Goal: Task Accomplishment & Management: Use online tool/utility

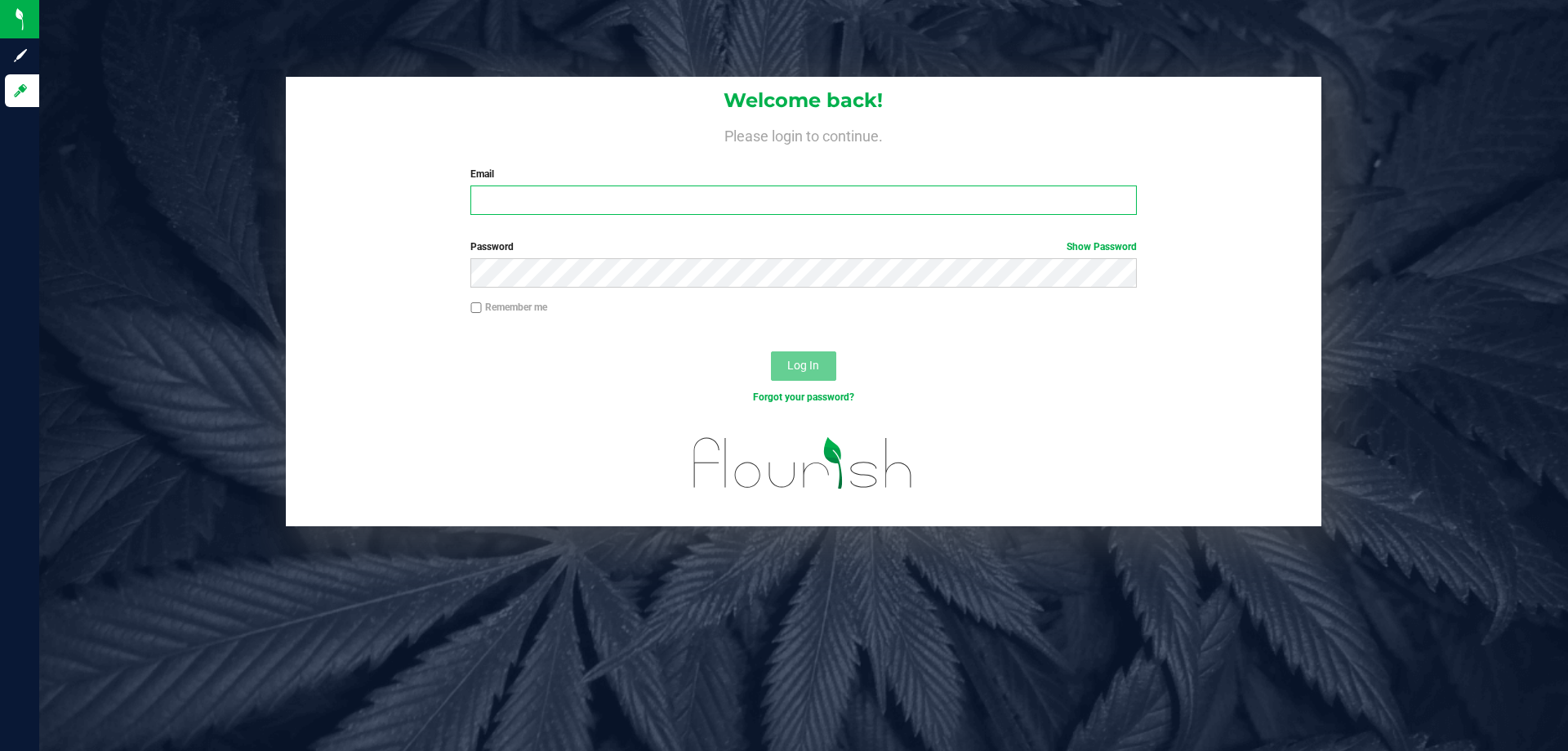
click at [575, 209] on input "Email" at bounding box center [804, 199] width 666 height 30
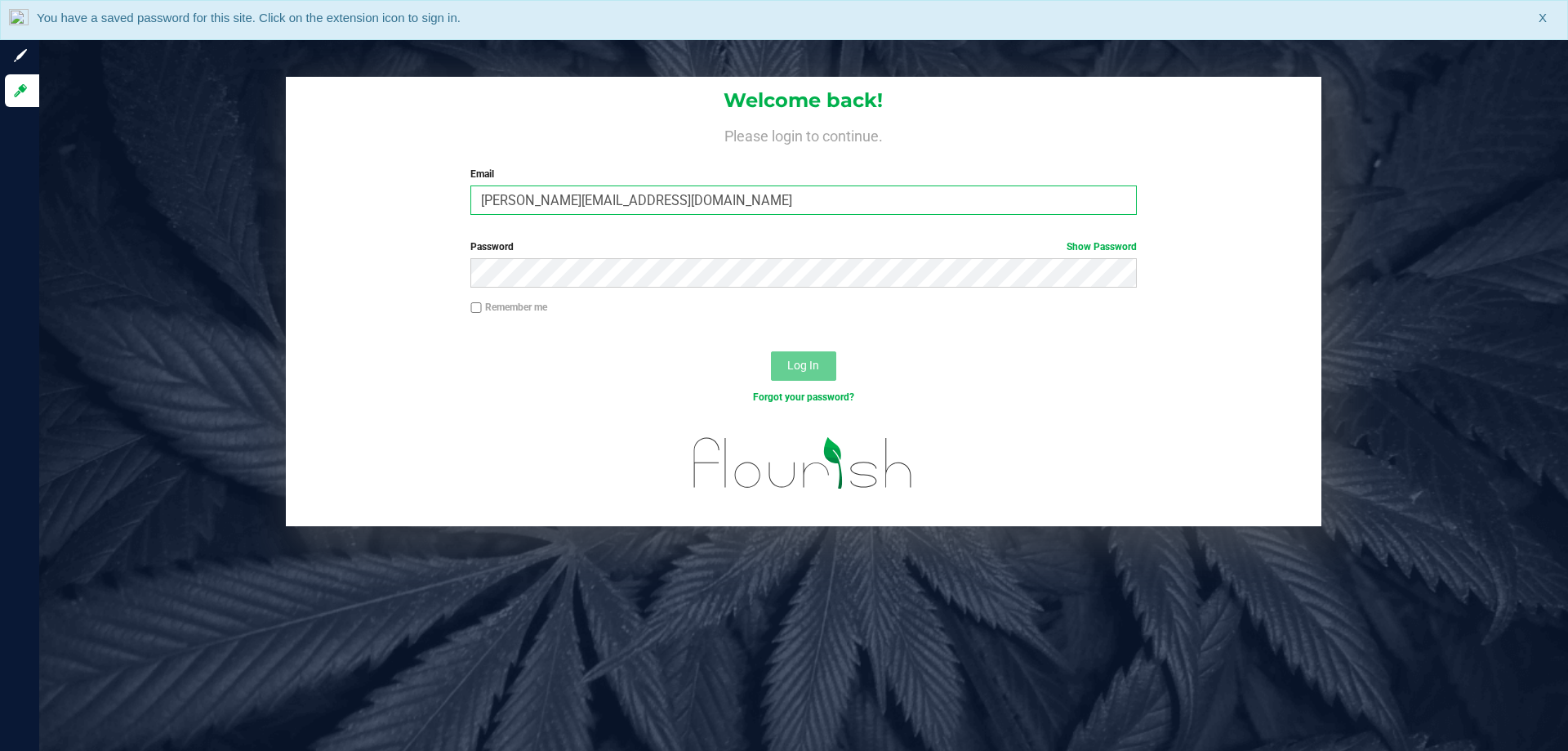
type input "[PERSON_NAME][EMAIL_ADDRESS][DOMAIN_NAME]"
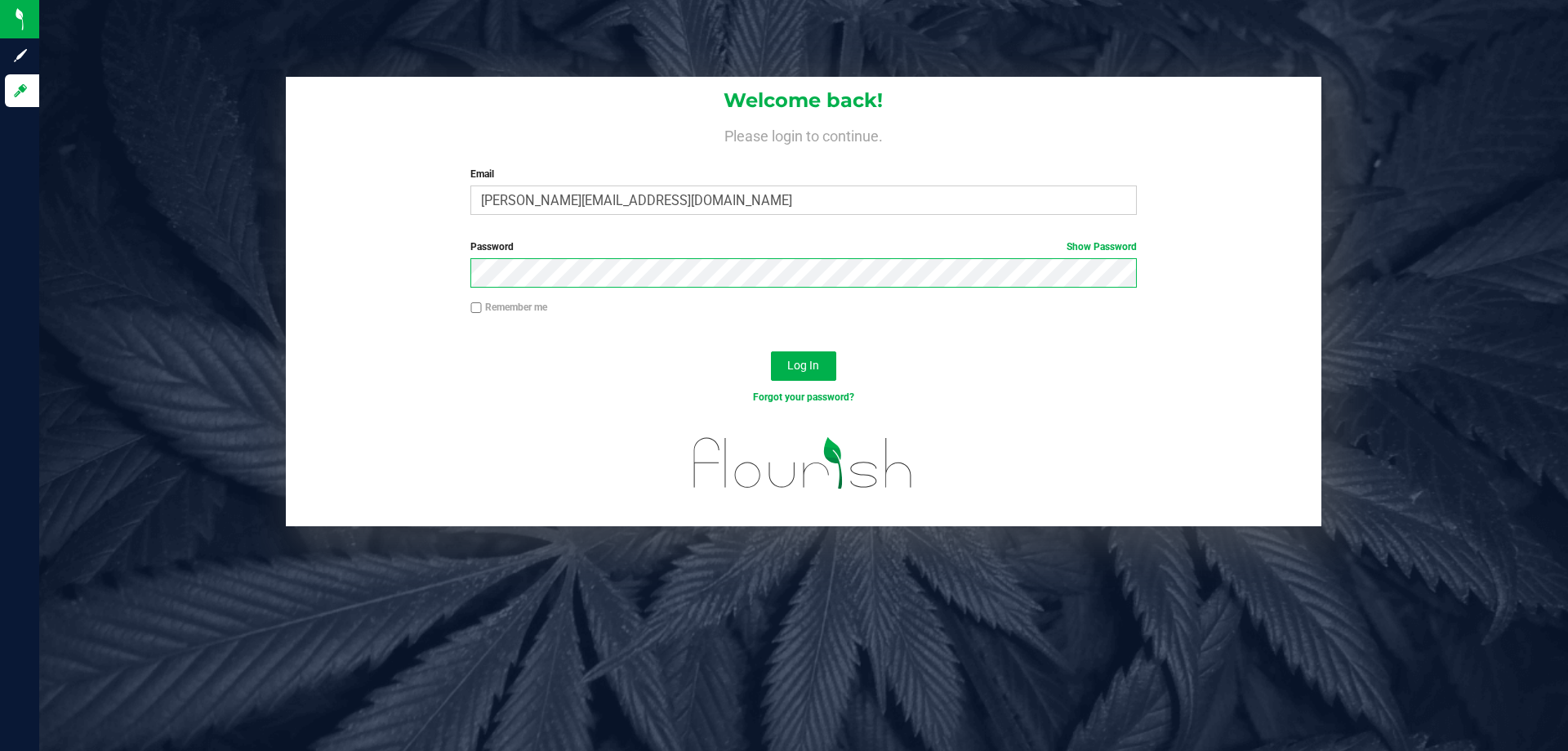
click at [771, 351] on button "Log In" at bounding box center [804, 365] width 65 height 30
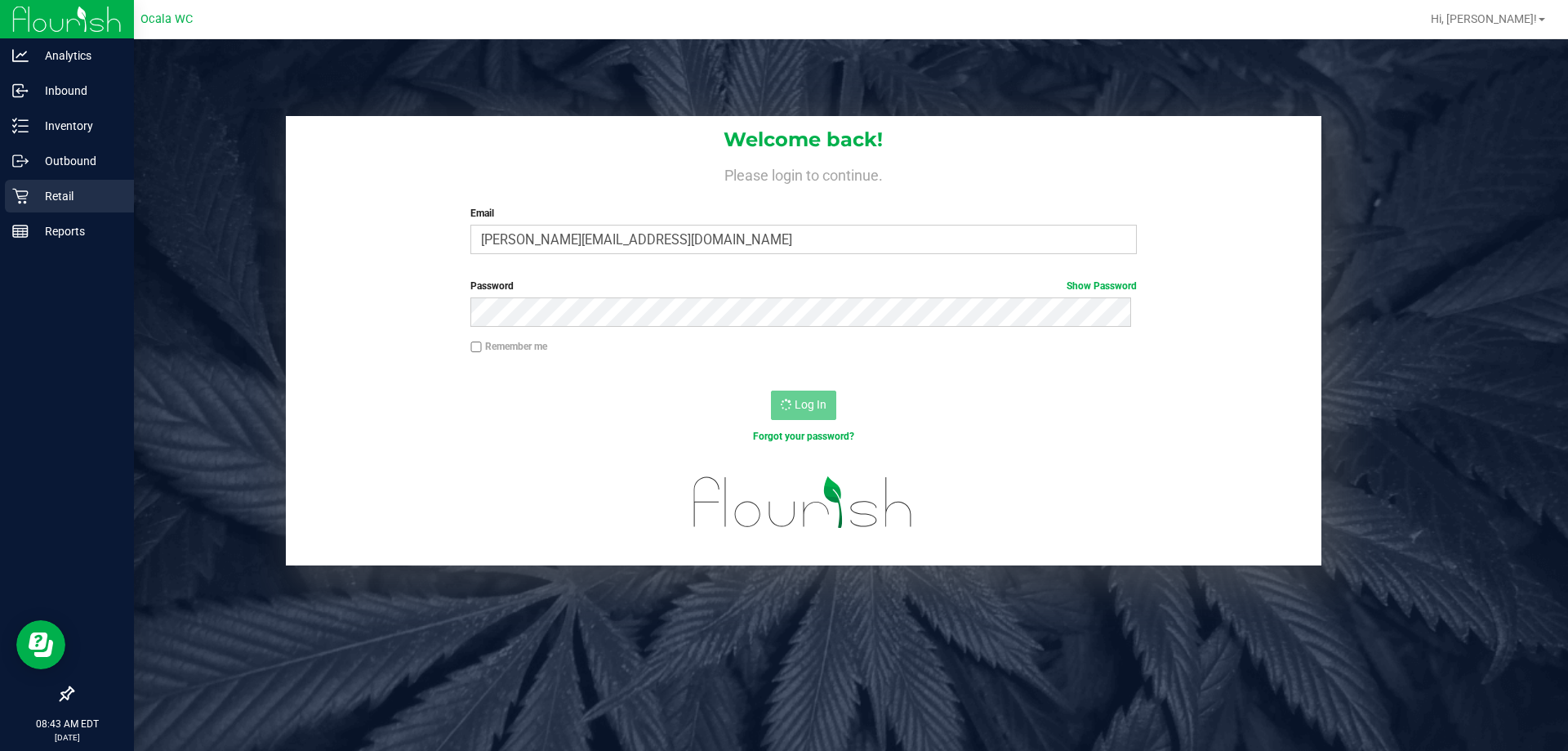
click at [71, 190] on p "Retail" at bounding box center [78, 196] width 98 height 19
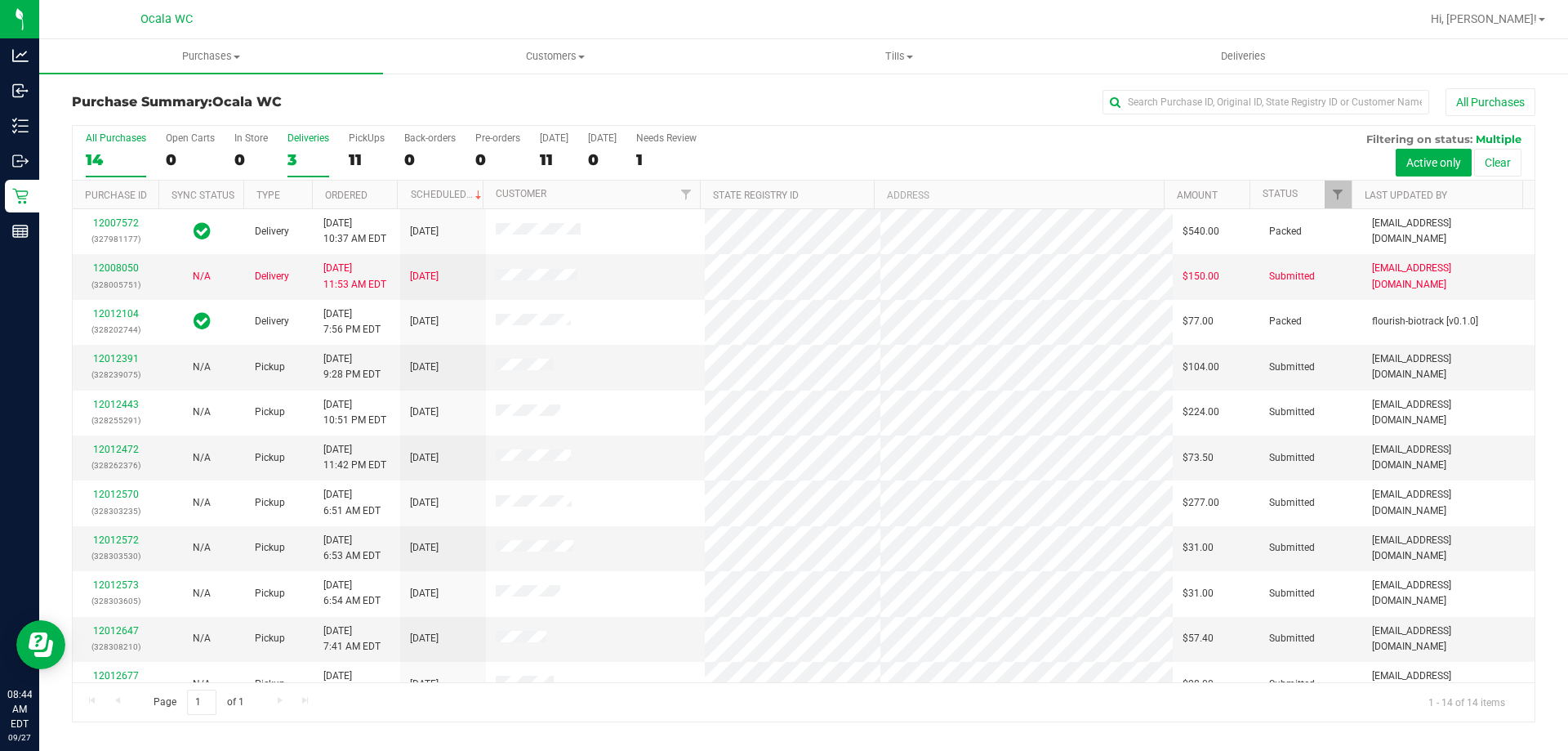
click at [308, 151] on div "3" at bounding box center [308, 160] width 41 height 19
click at [0, 0] on input "Deliveries 3" at bounding box center [0, 0] width 0 height 0
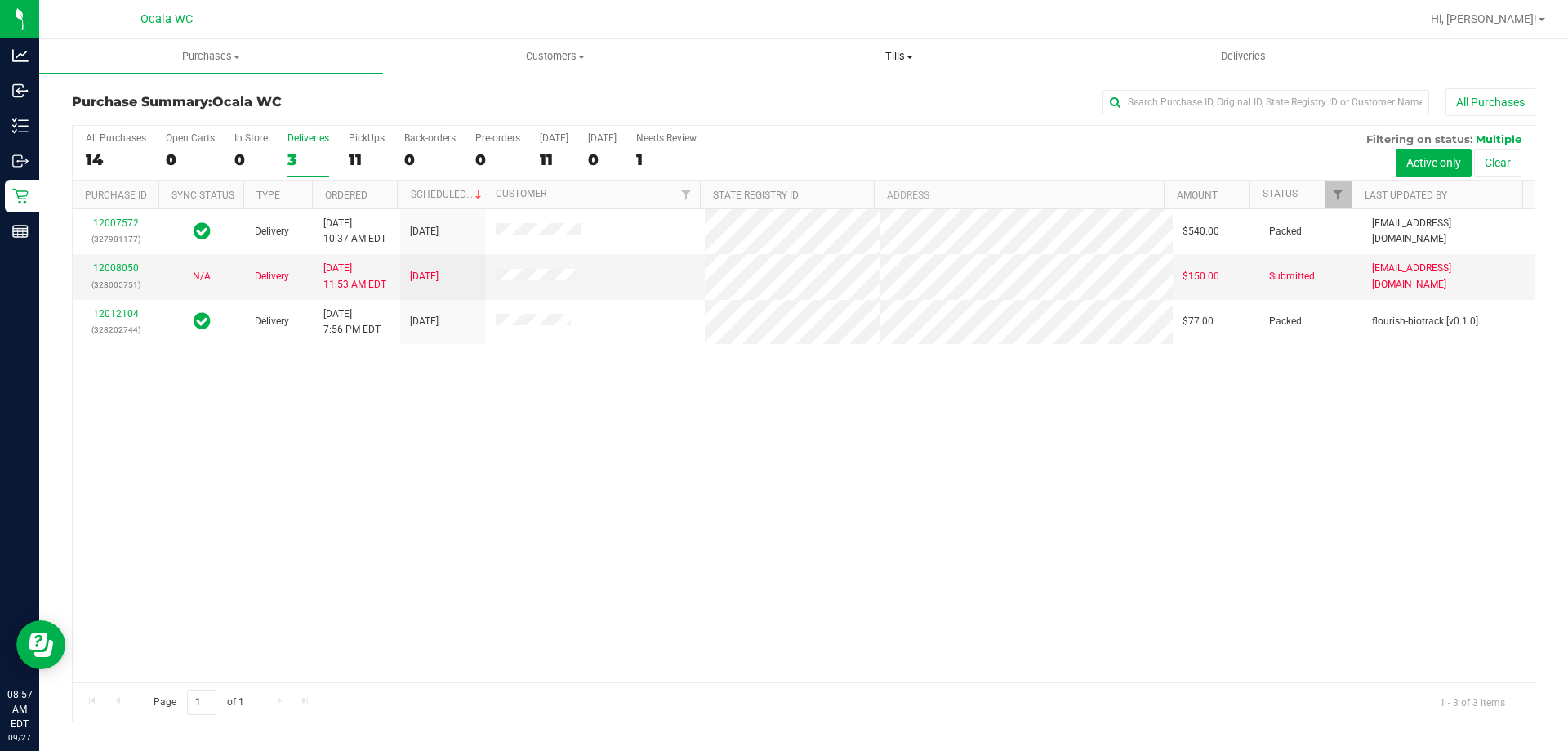
click at [890, 64] on uib-tab-heading "Tills Manage tills Reconcile e-payments" at bounding box center [899, 57] width 342 height 33
click at [783, 102] on span "Manage tills" at bounding box center [782, 98] width 110 height 13
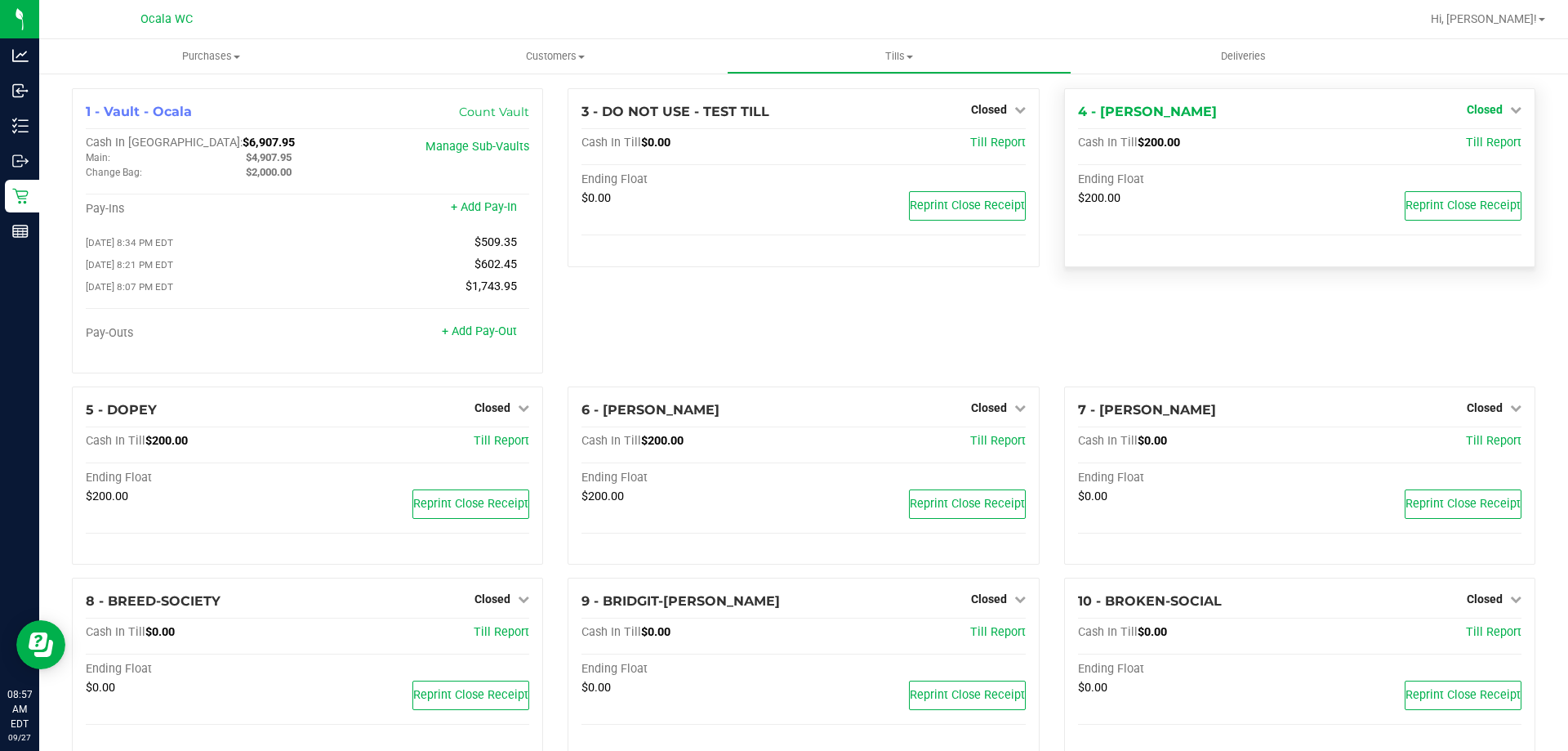
click at [1480, 107] on span "Closed" at bounding box center [1485, 109] width 35 height 13
click at [1463, 147] on link "Open Till" at bounding box center [1485, 144] width 43 height 13
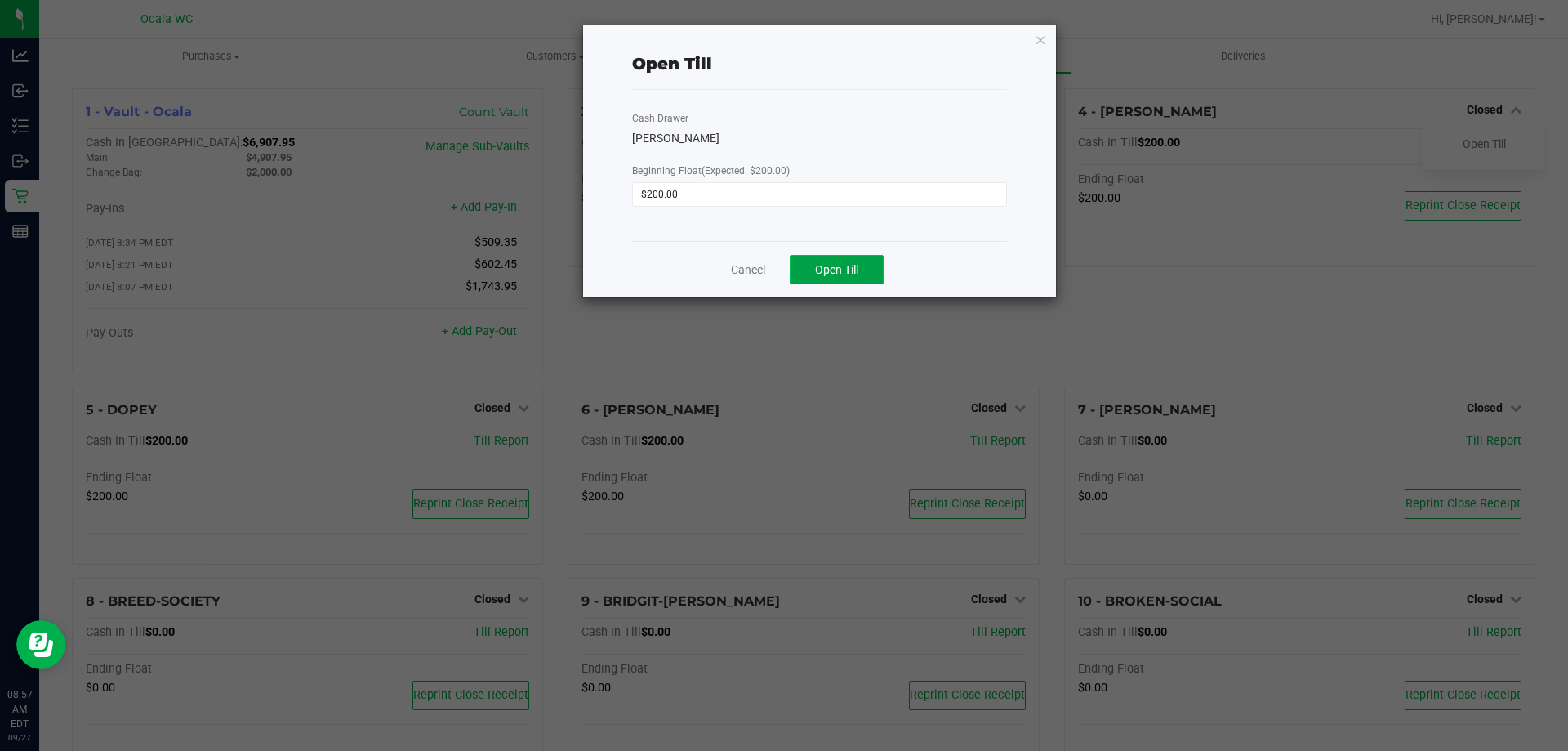
click at [807, 271] on button "Open Till" at bounding box center [837, 270] width 94 height 30
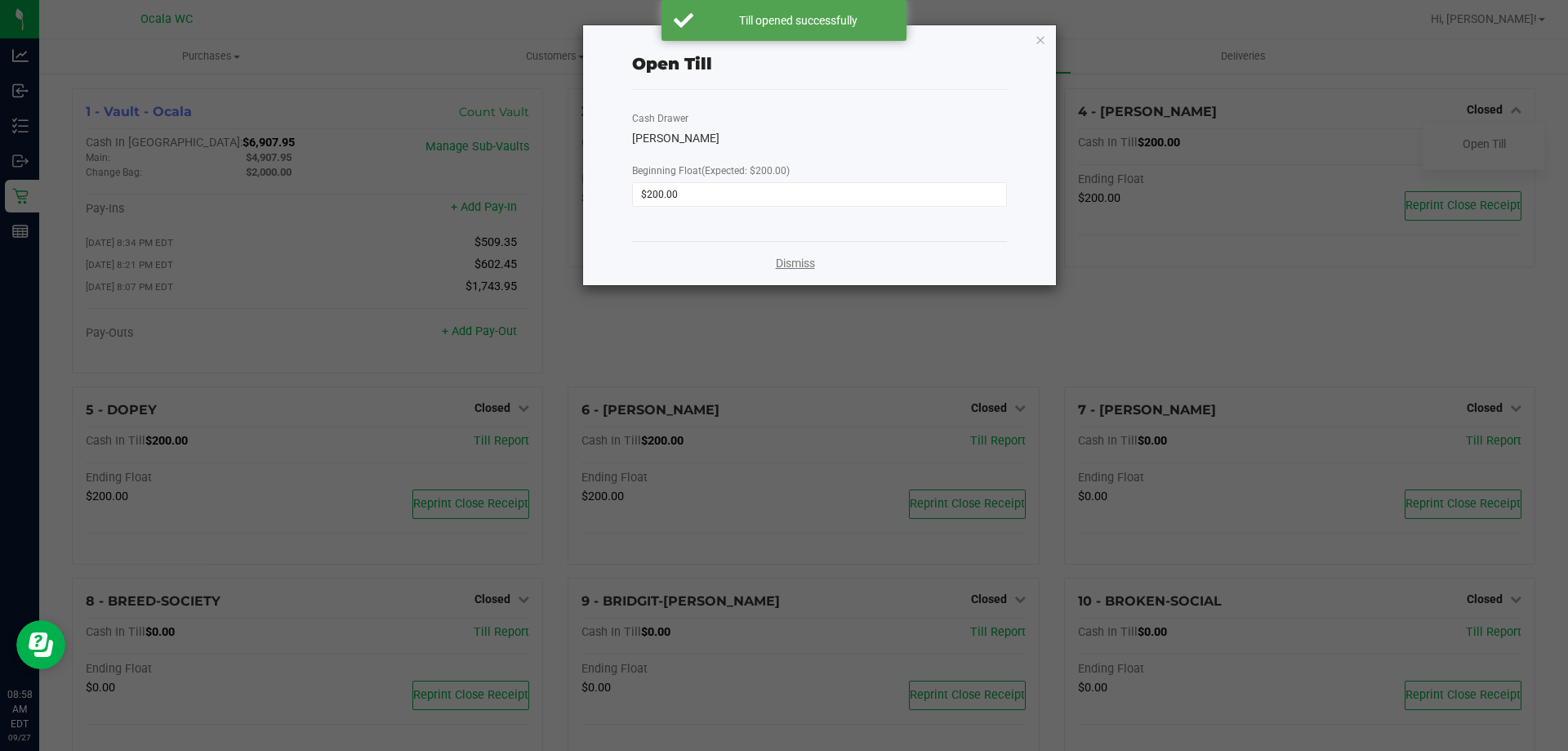
click at [792, 265] on link "Dismiss" at bounding box center [795, 264] width 39 height 17
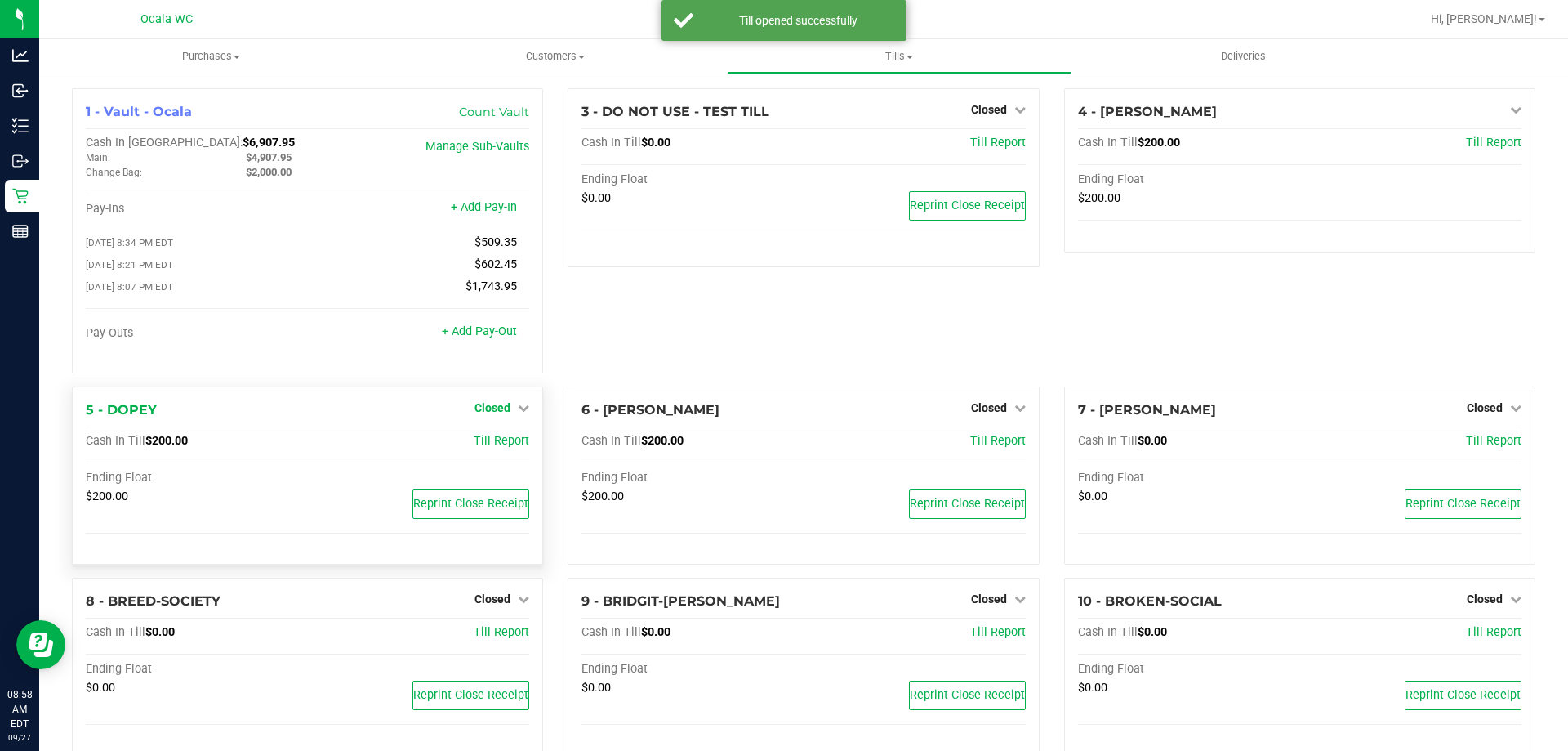
click at [501, 414] on span "Closed" at bounding box center [492, 408] width 35 height 13
click at [486, 447] on link "Open Till" at bounding box center [492, 441] width 43 height 13
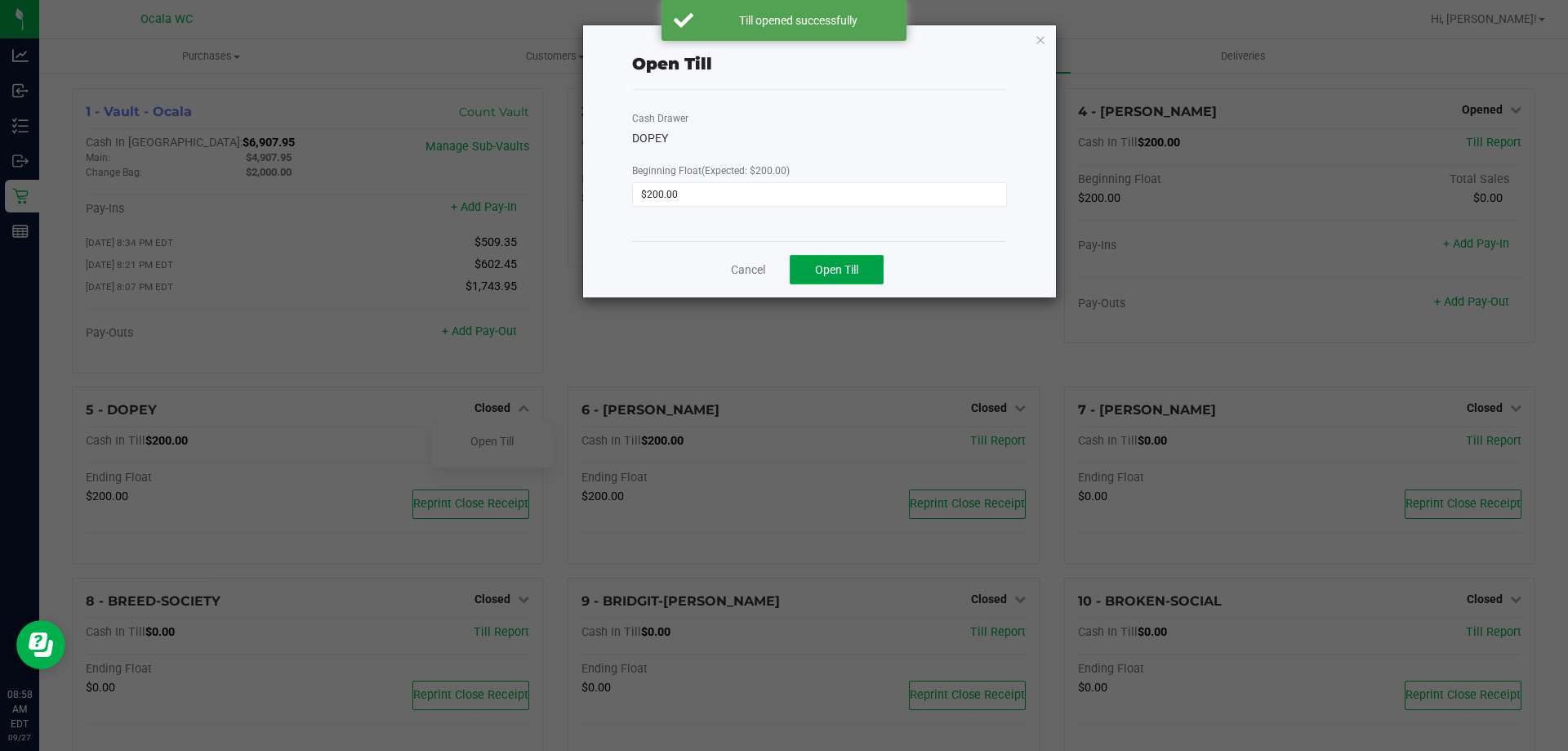
click at [847, 271] on span "Open Till" at bounding box center [836, 270] width 43 height 13
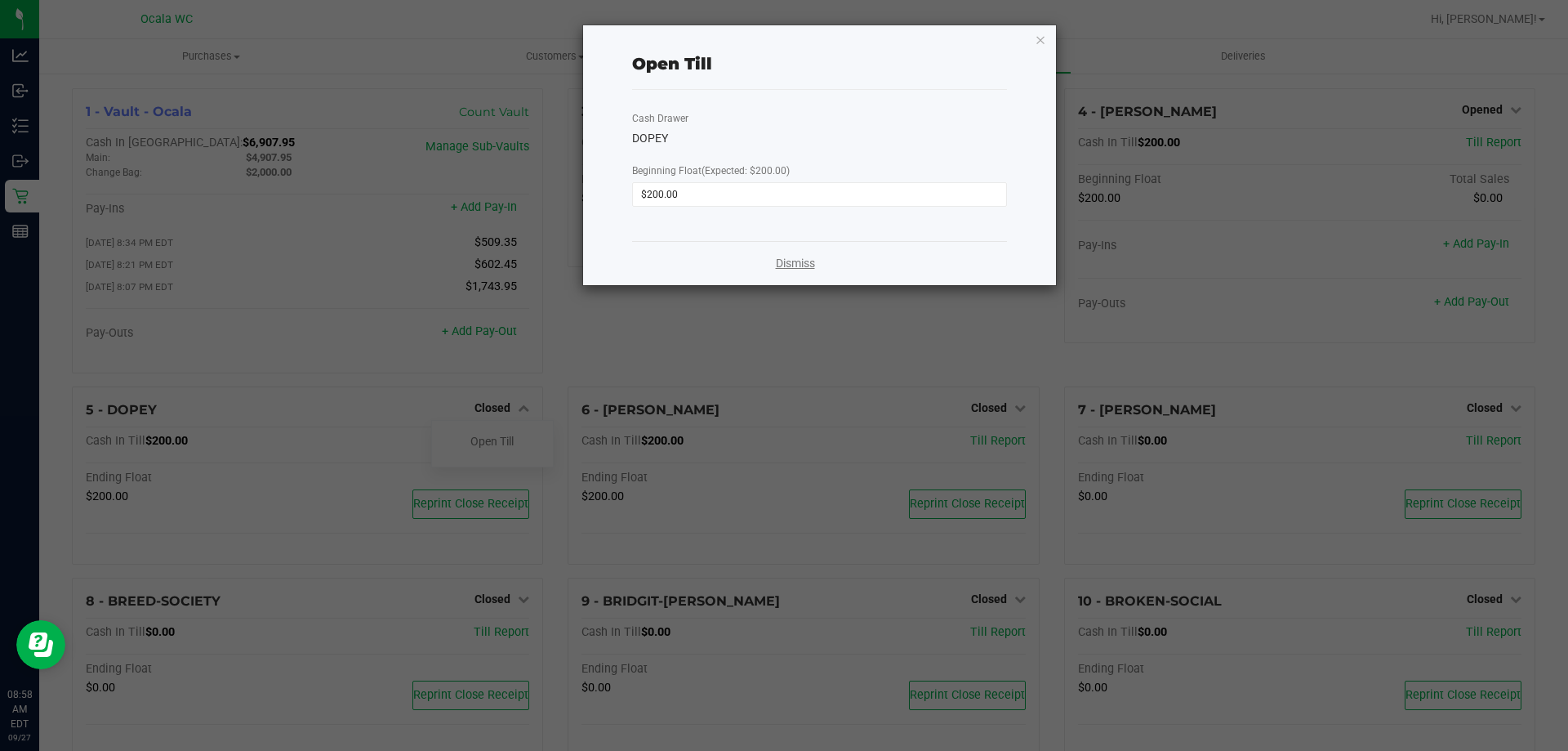
click at [801, 267] on link "Dismiss" at bounding box center [795, 264] width 39 height 17
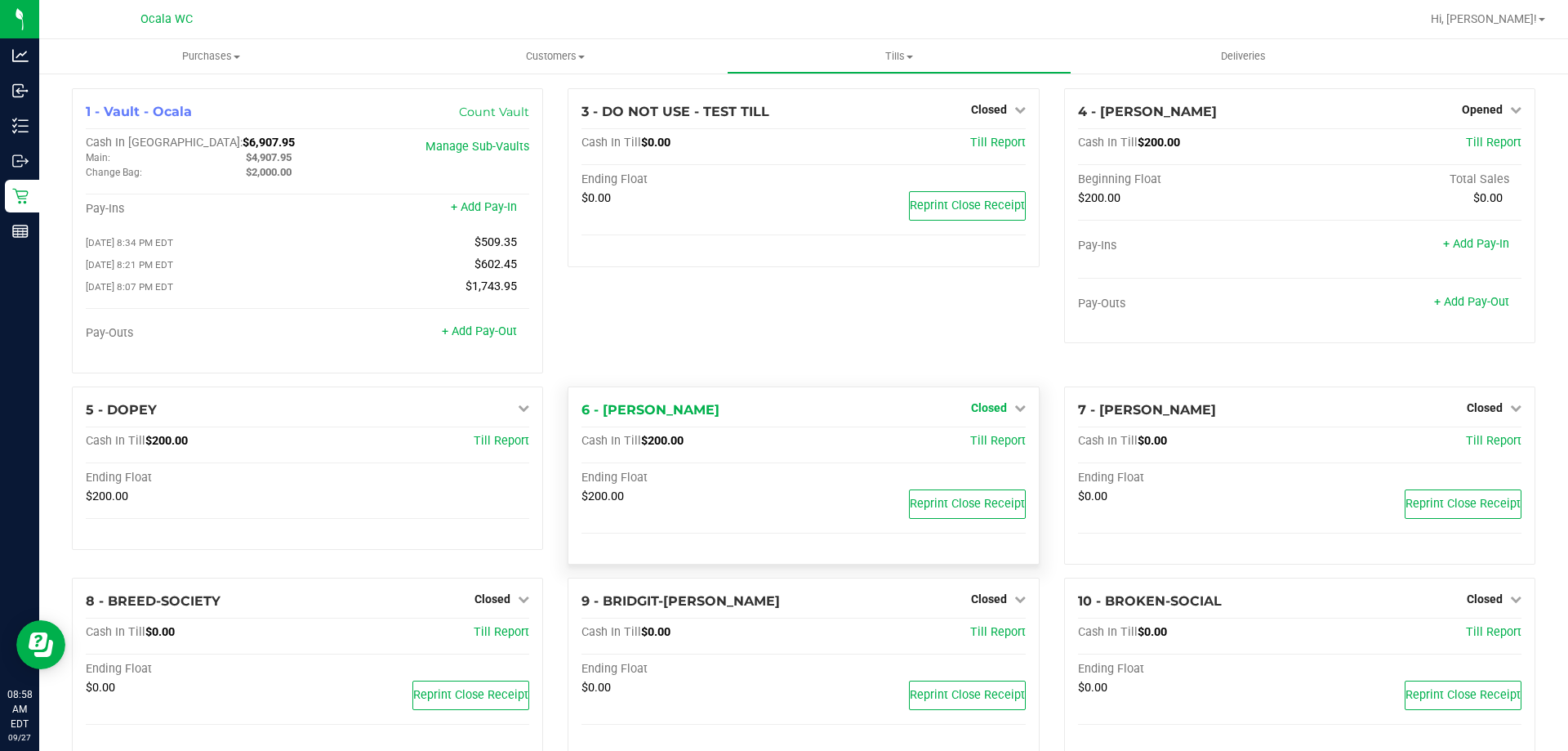
click at [978, 408] on span "Closed" at bounding box center [989, 408] width 35 height 13
click at [972, 448] on link "Open Till" at bounding box center [988, 441] width 43 height 13
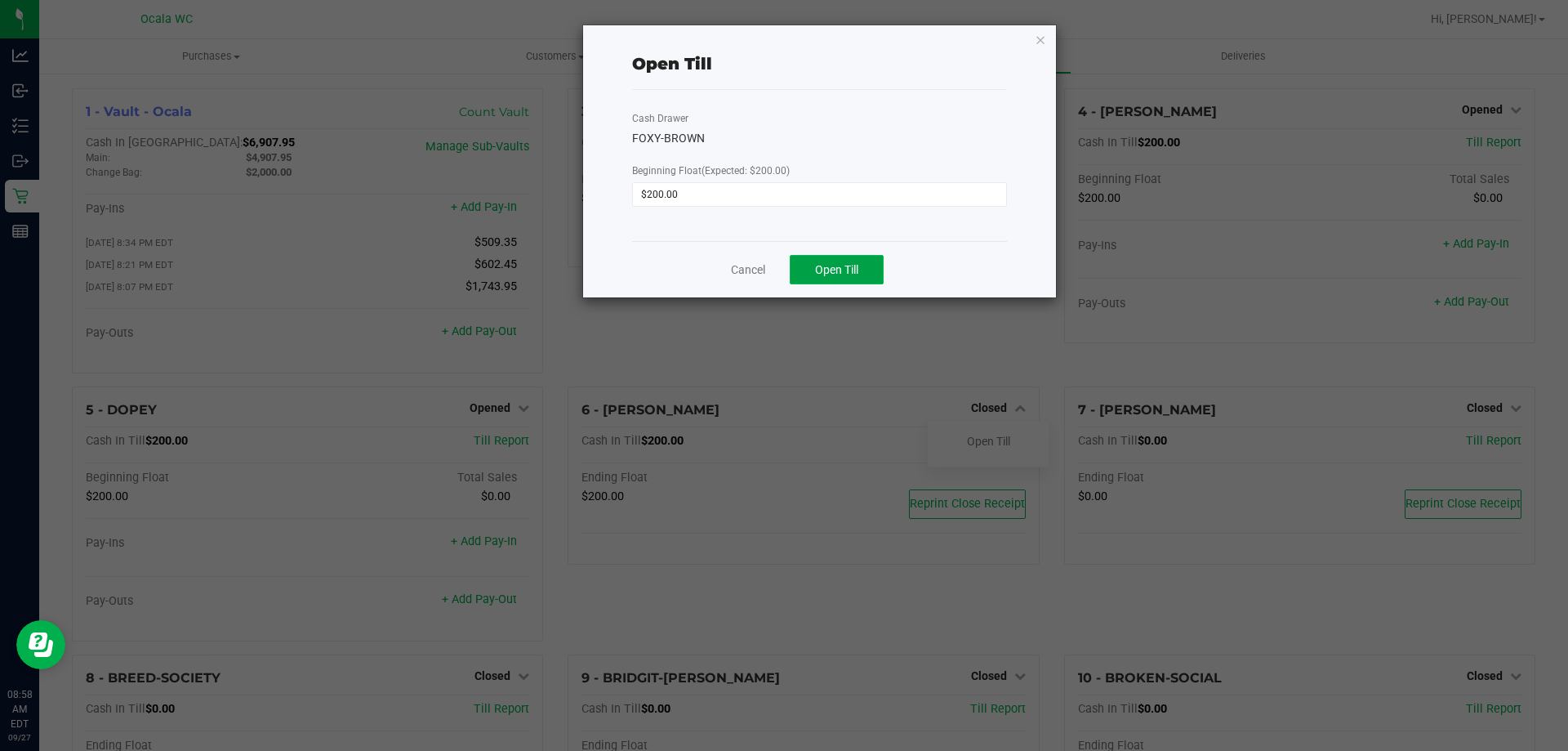
click at [867, 273] on button "Open Till" at bounding box center [837, 270] width 94 height 30
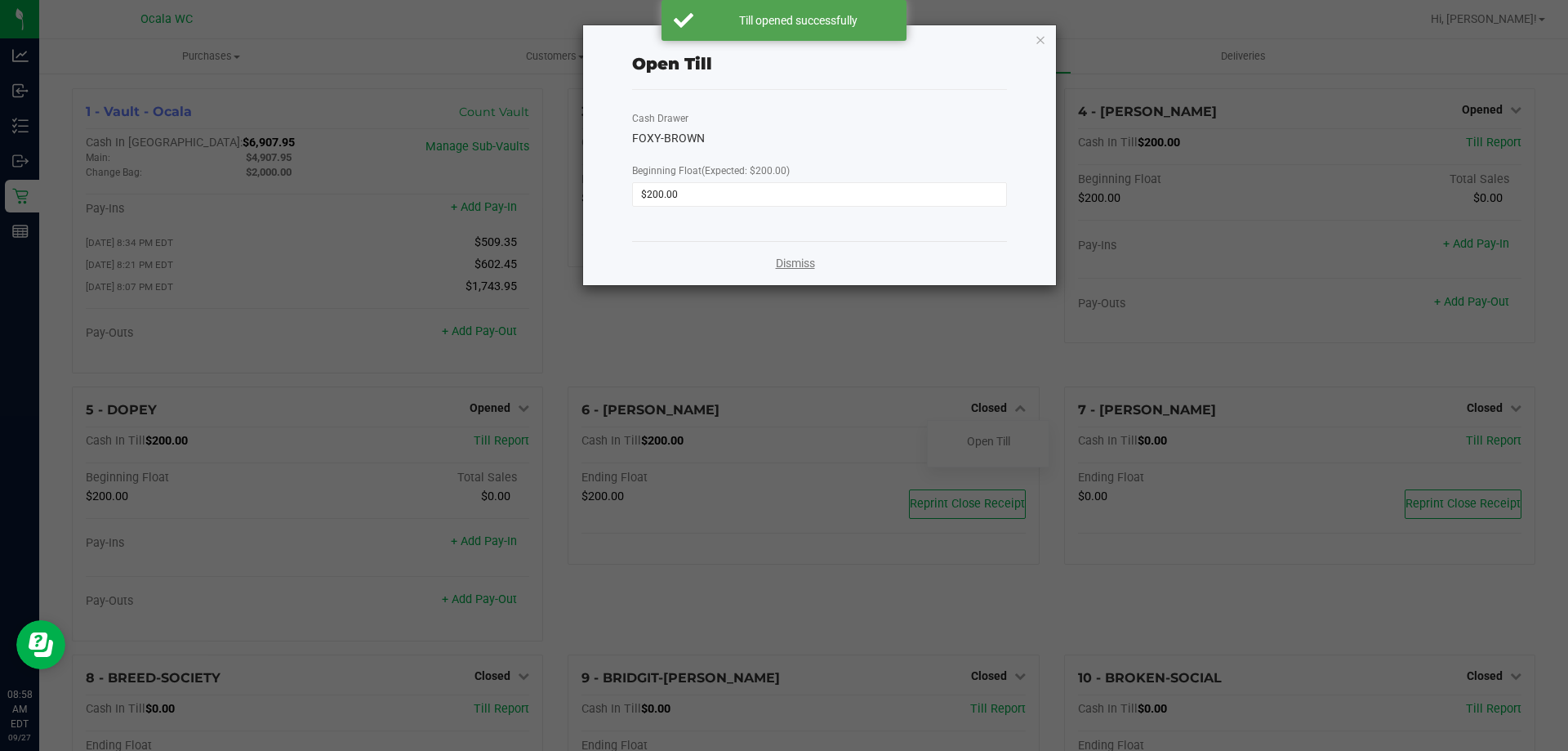
click at [793, 271] on link "Dismiss" at bounding box center [795, 264] width 39 height 17
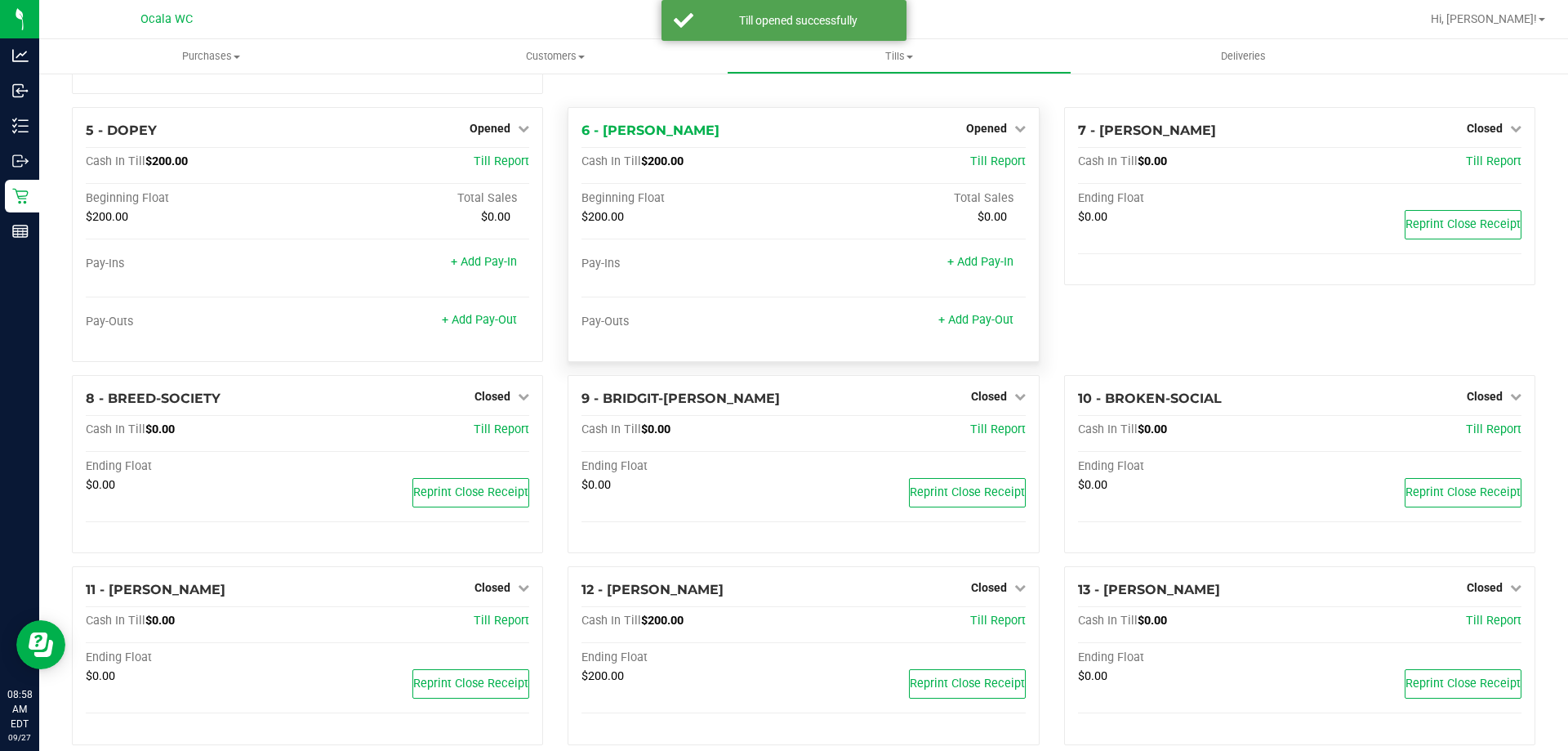
scroll to position [327, 0]
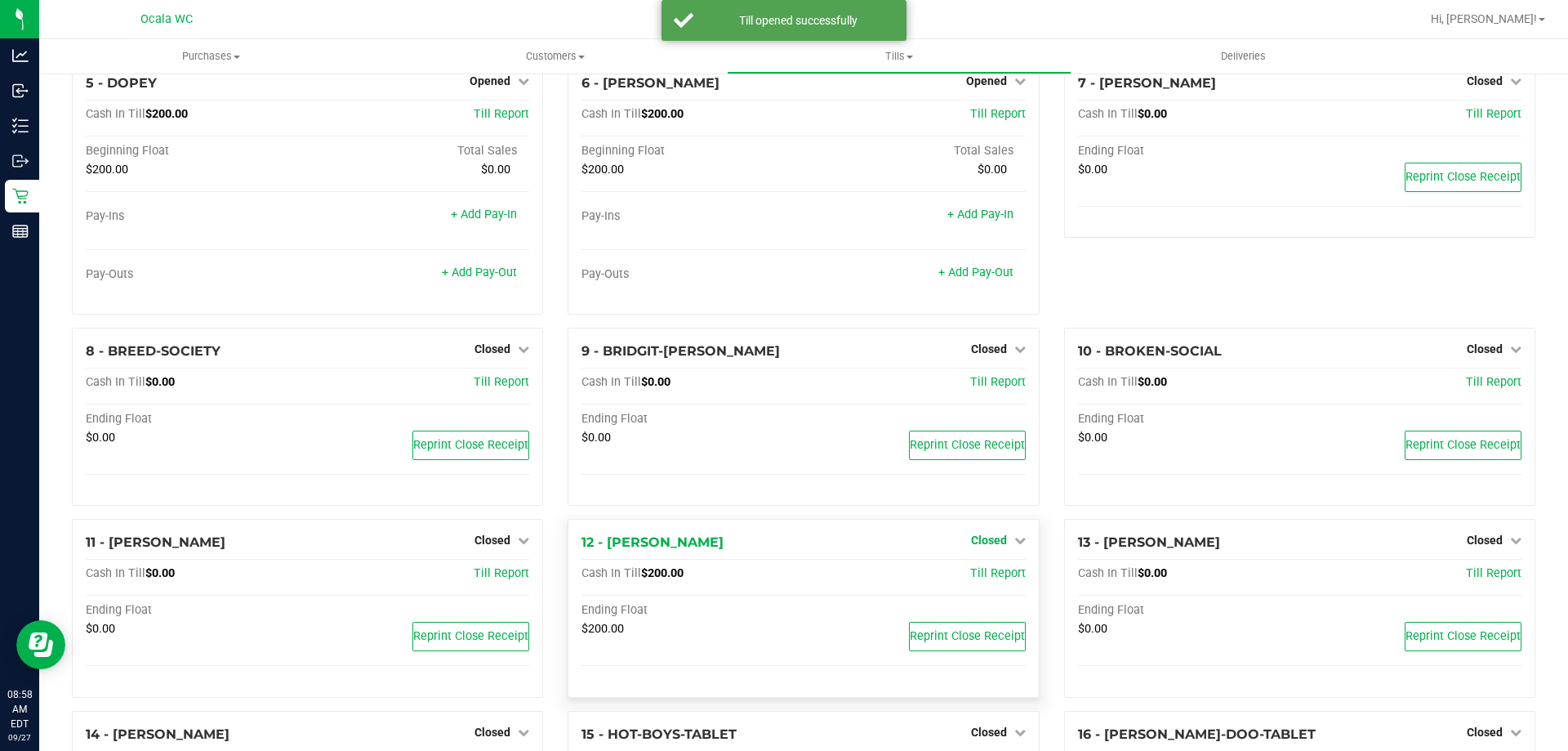
click at [972, 543] on span "Closed" at bounding box center [989, 540] width 35 height 13
click at [967, 581] on link "Open Till" at bounding box center [988, 575] width 43 height 13
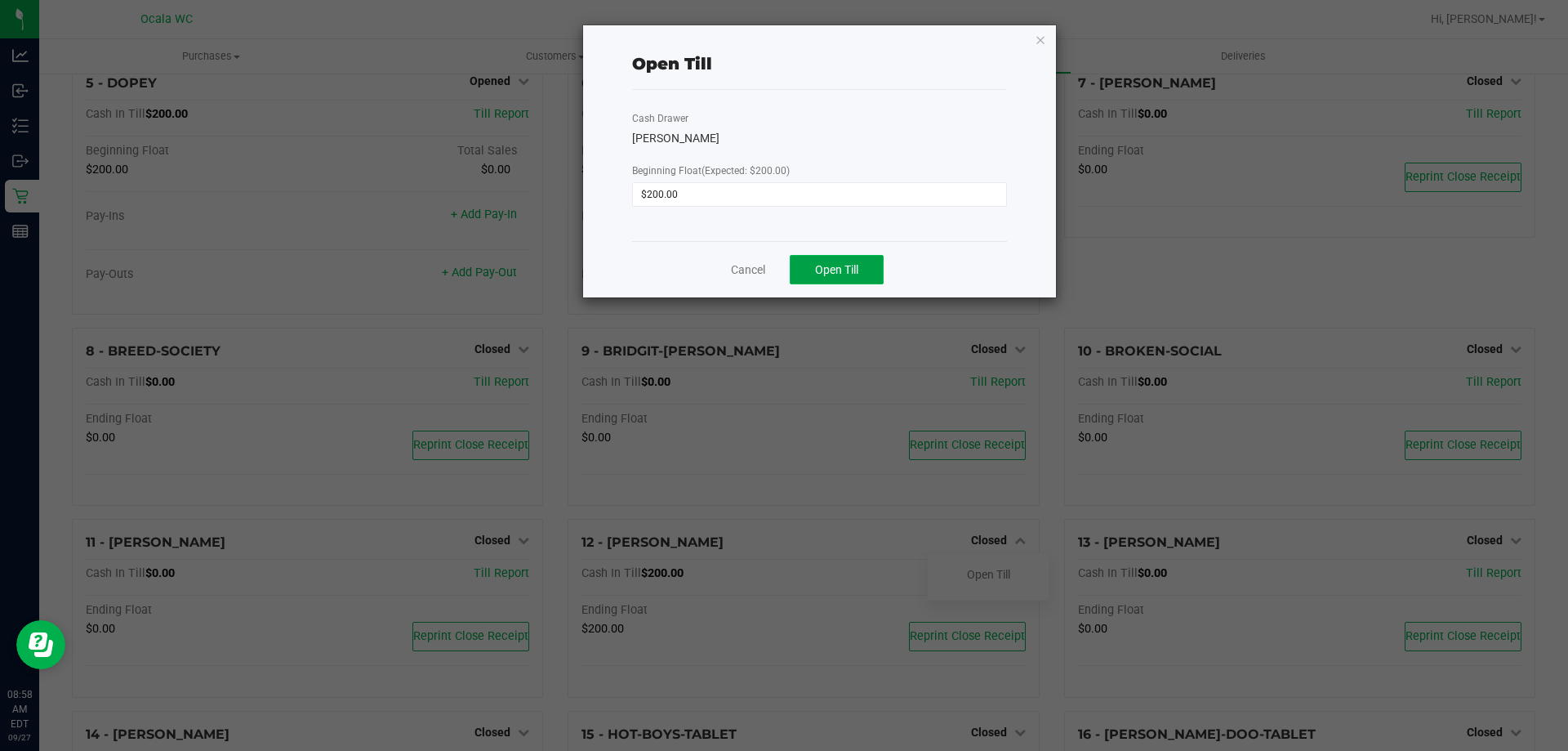
click at [841, 262] on button "Open Till" at bounding box center [837, 270] width 94 height 30
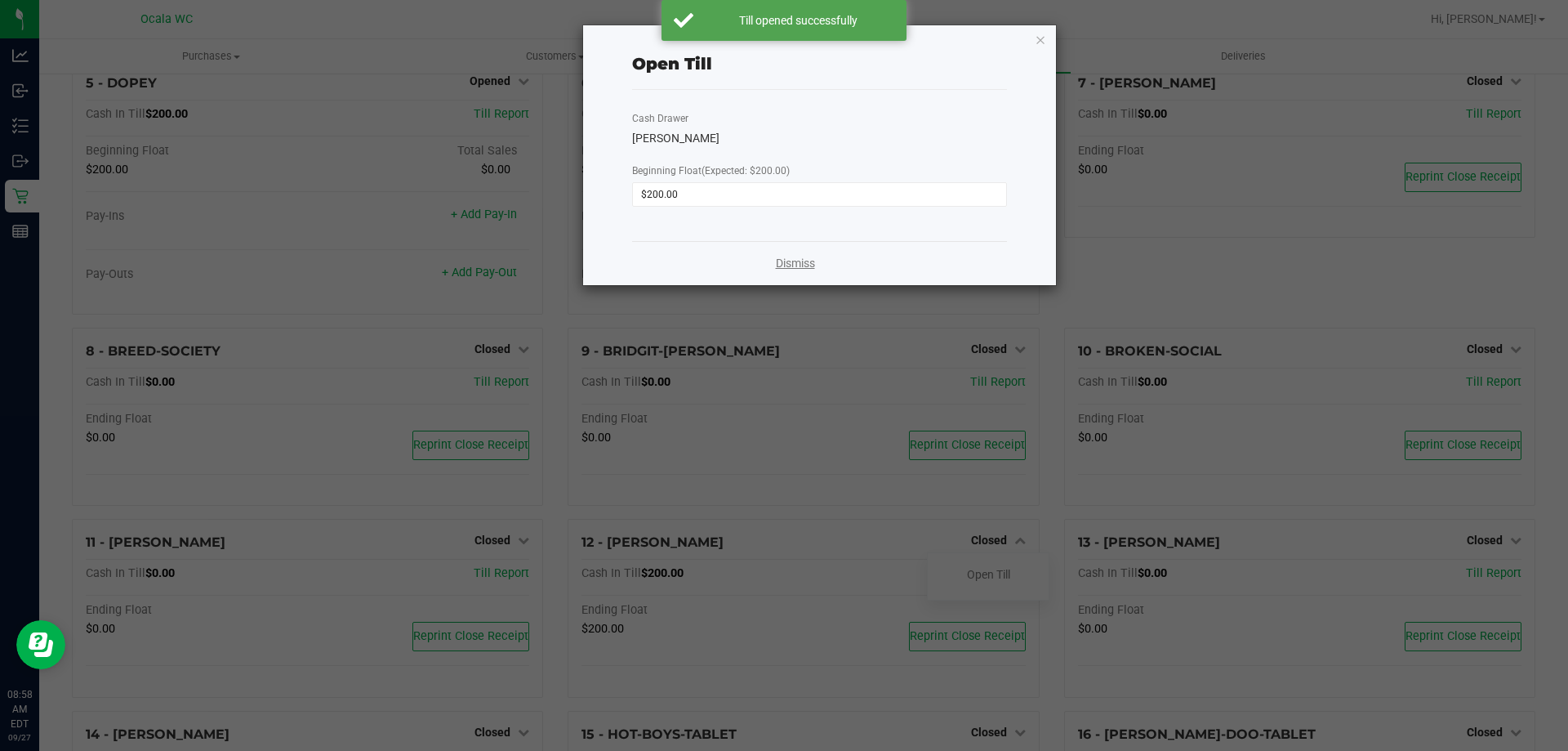
click at [776, 263] on link "Dismiss" at bounding box center [795, 264] width 39 height 17
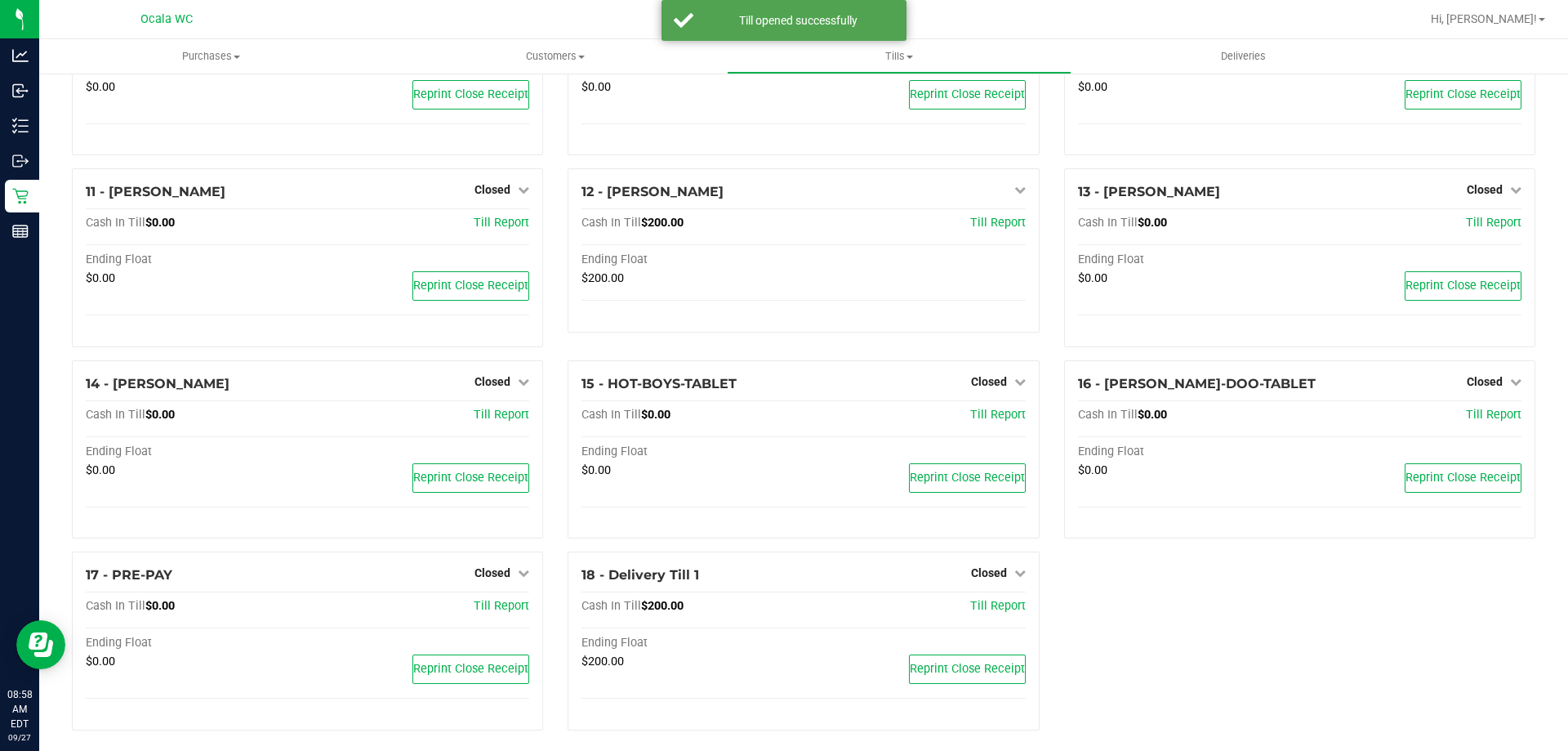
scroll to position [691, 0]
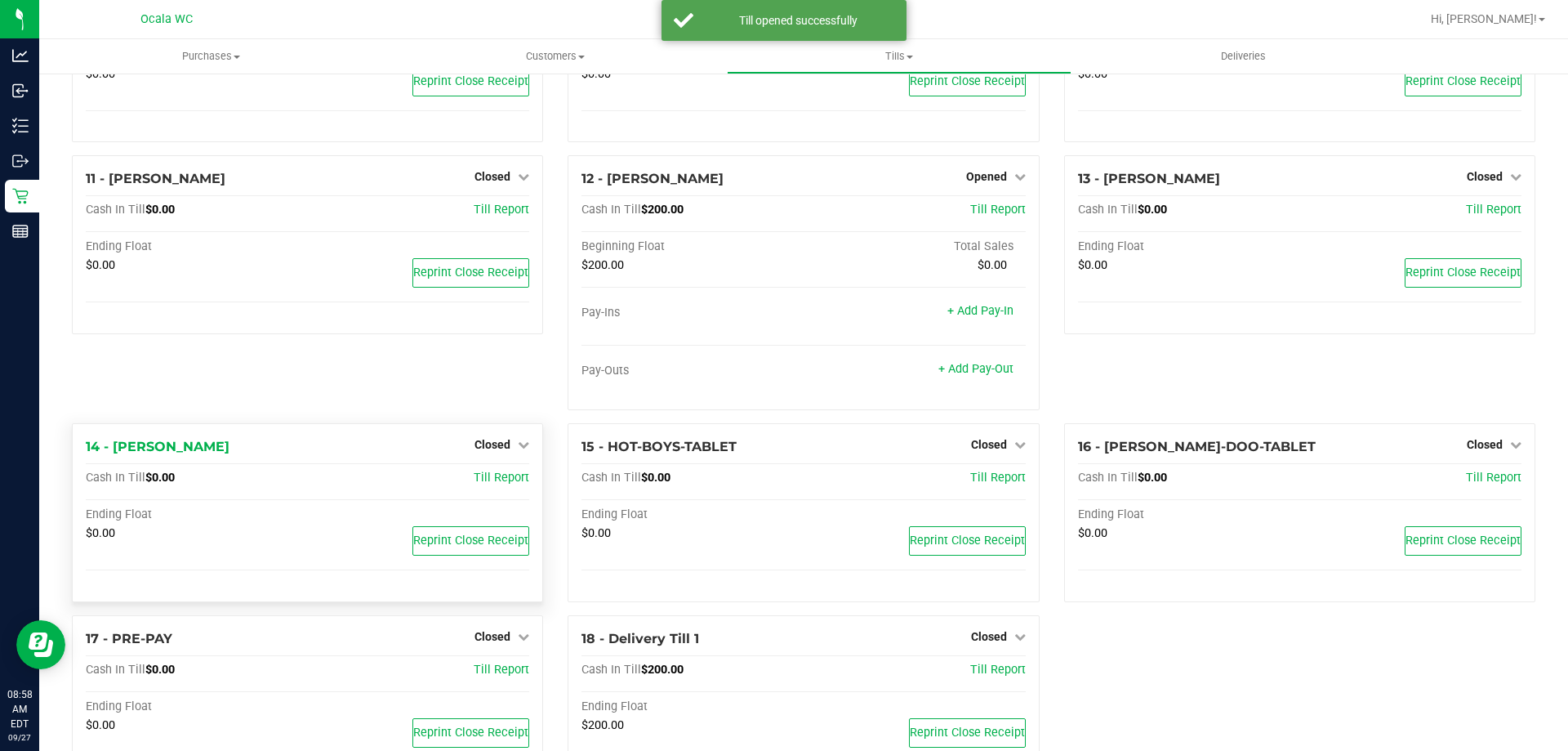
click at [494, 563] on div "$0.00 Reprint Close Receipt" at bounding box center [307, 545] width 444 height 36
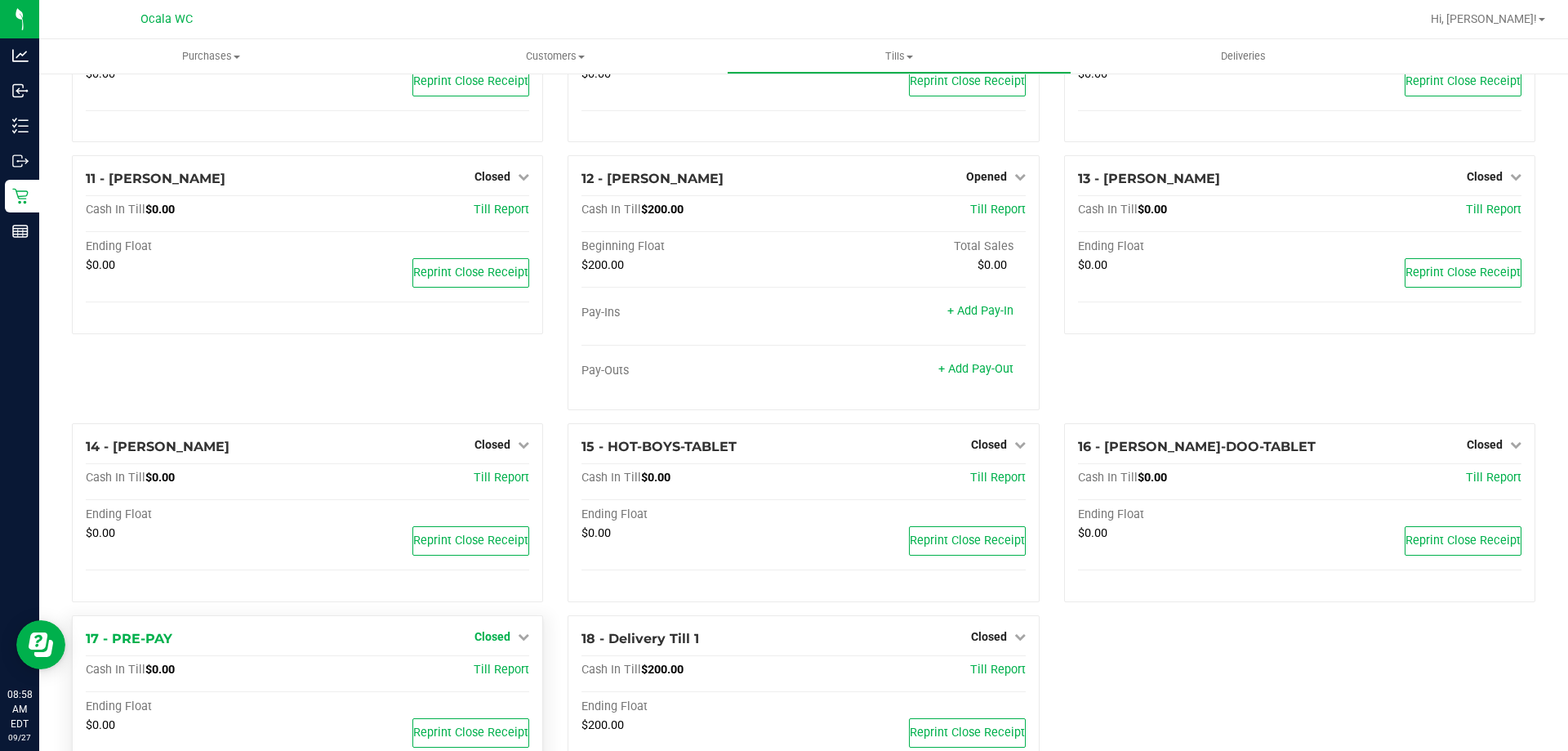
click at [497, 643] on span "Closed" at bounding box center [492, 637] width 35 height 13
click at [498, 673] on link "Open Till" at bounding box center [492, 670] width 43 height 13
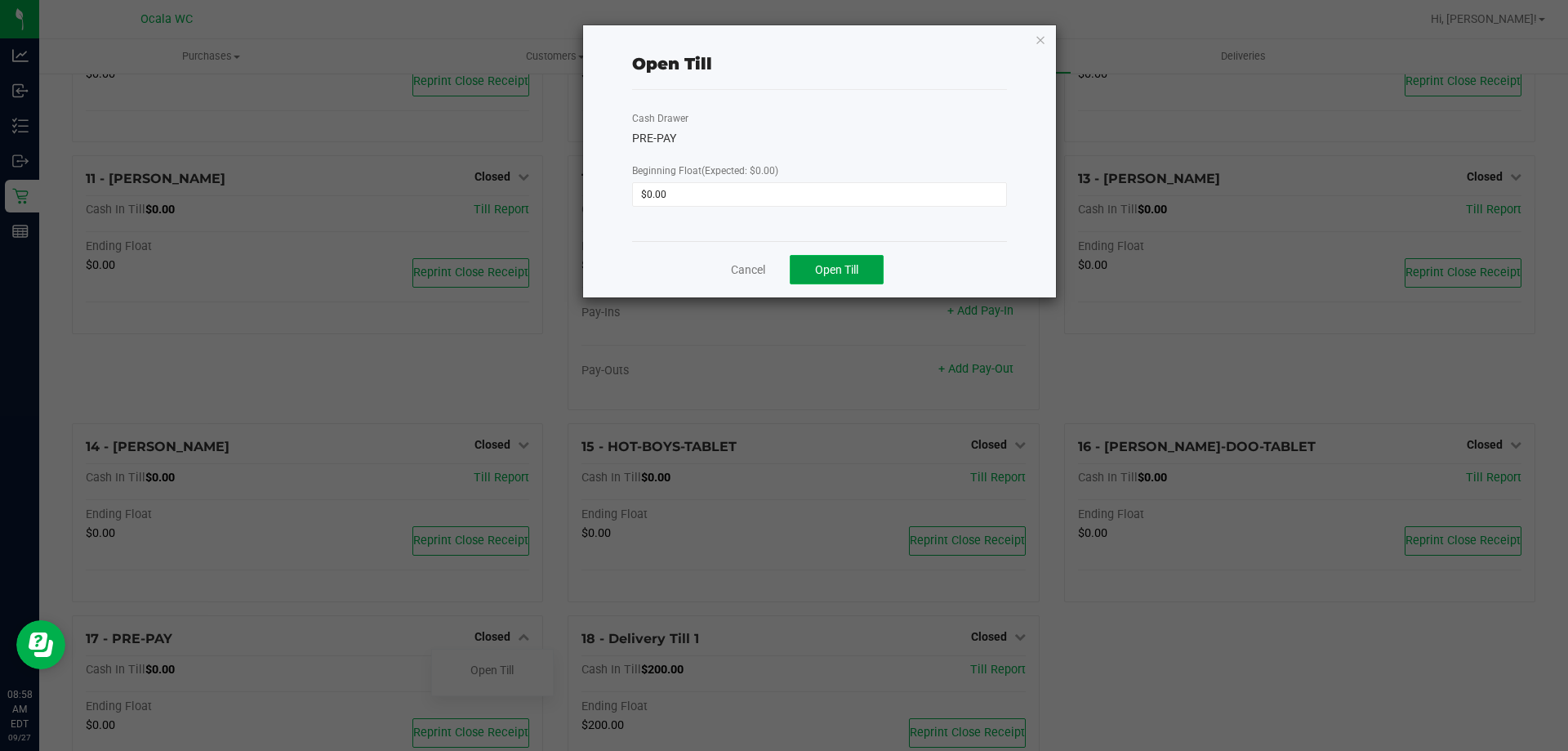
click at [843, 271] on span "Open Till" at bounding box center [836, 270] width 43 height 13
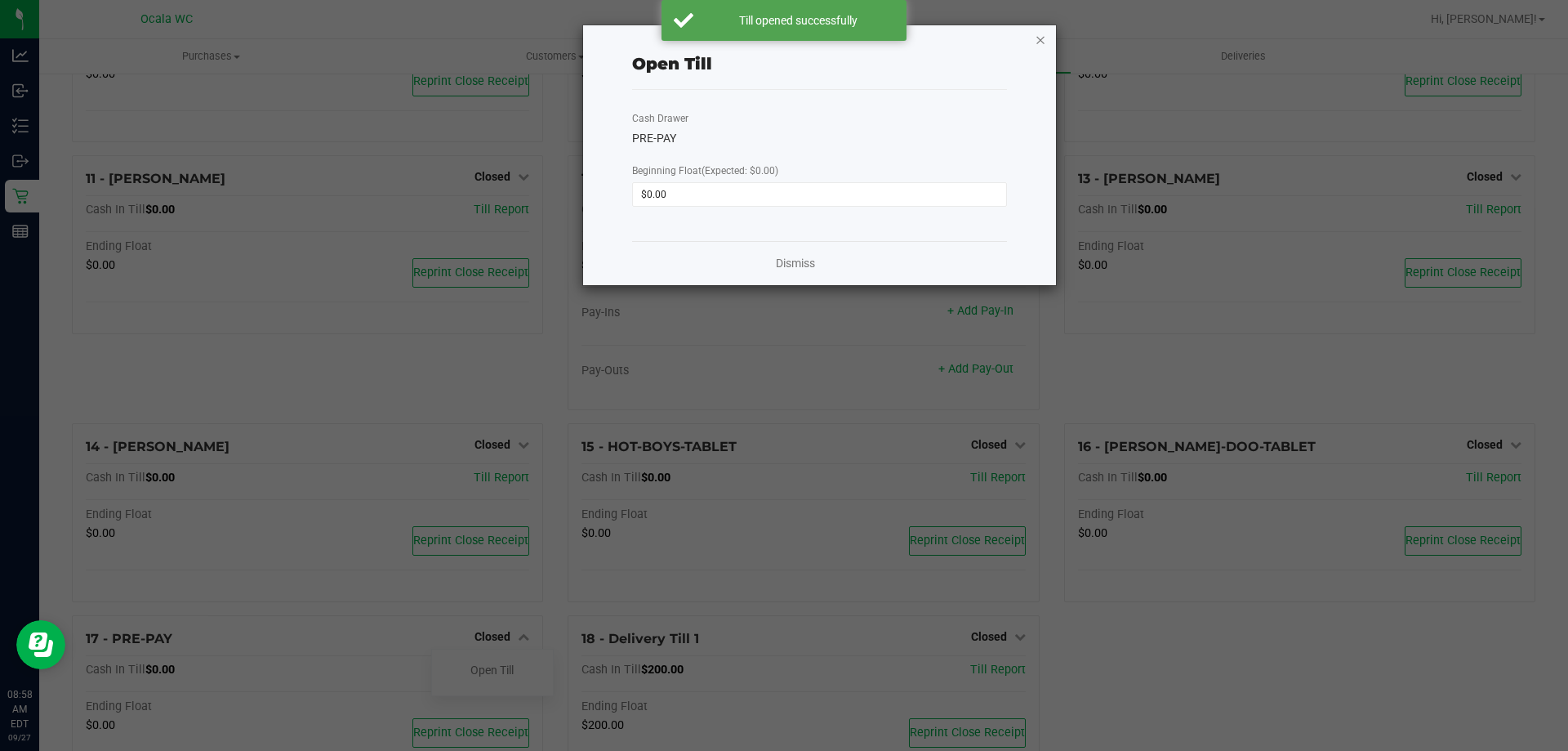
click at [1041, 36] on icon "button" at bounding box center [1041, 39] width 12 height 19
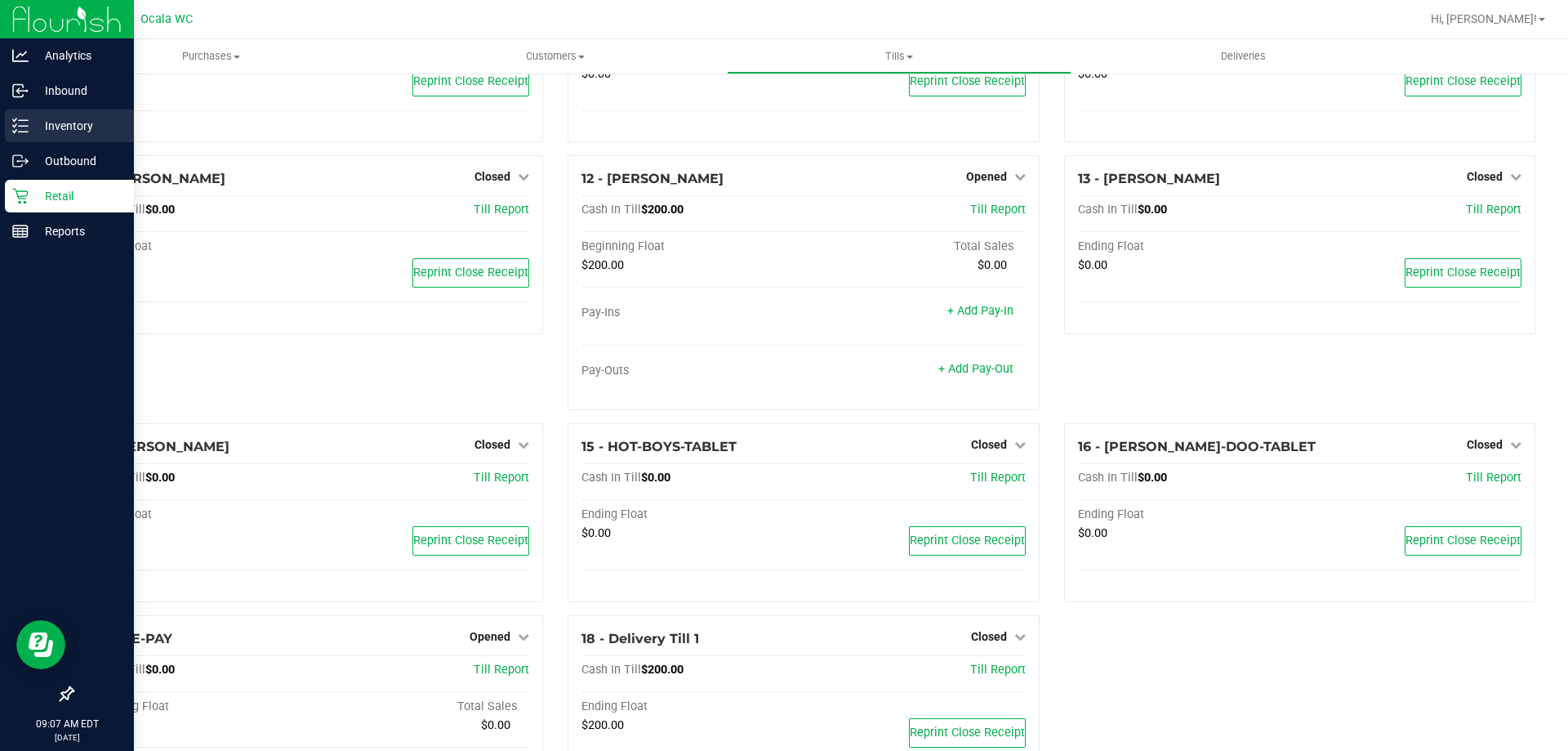
click at [28, 126] on line at bounding box center [23, 126] width 9 height 0
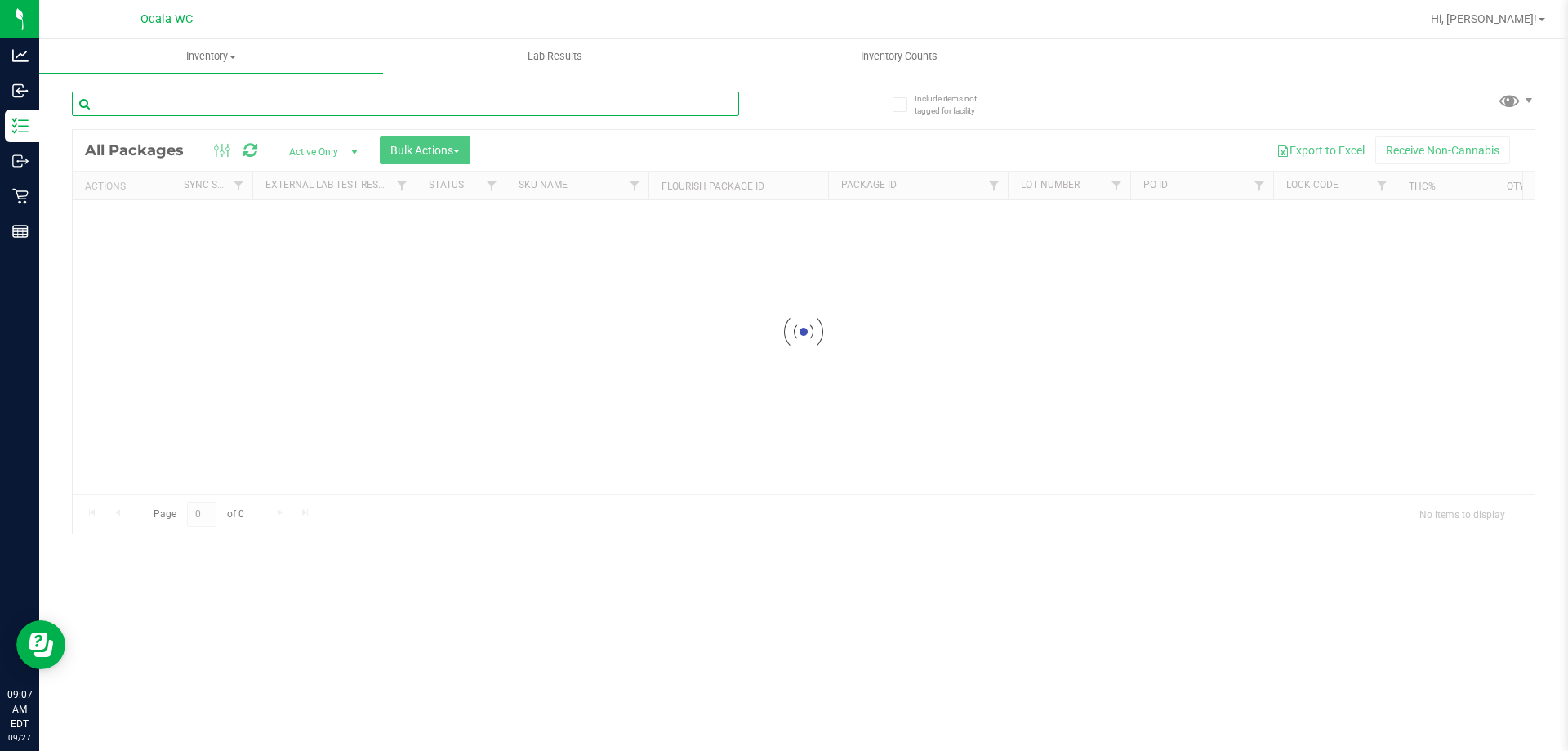
click at [242, 104] on input "text" at bounding box center [406, 104] width 667 height 25
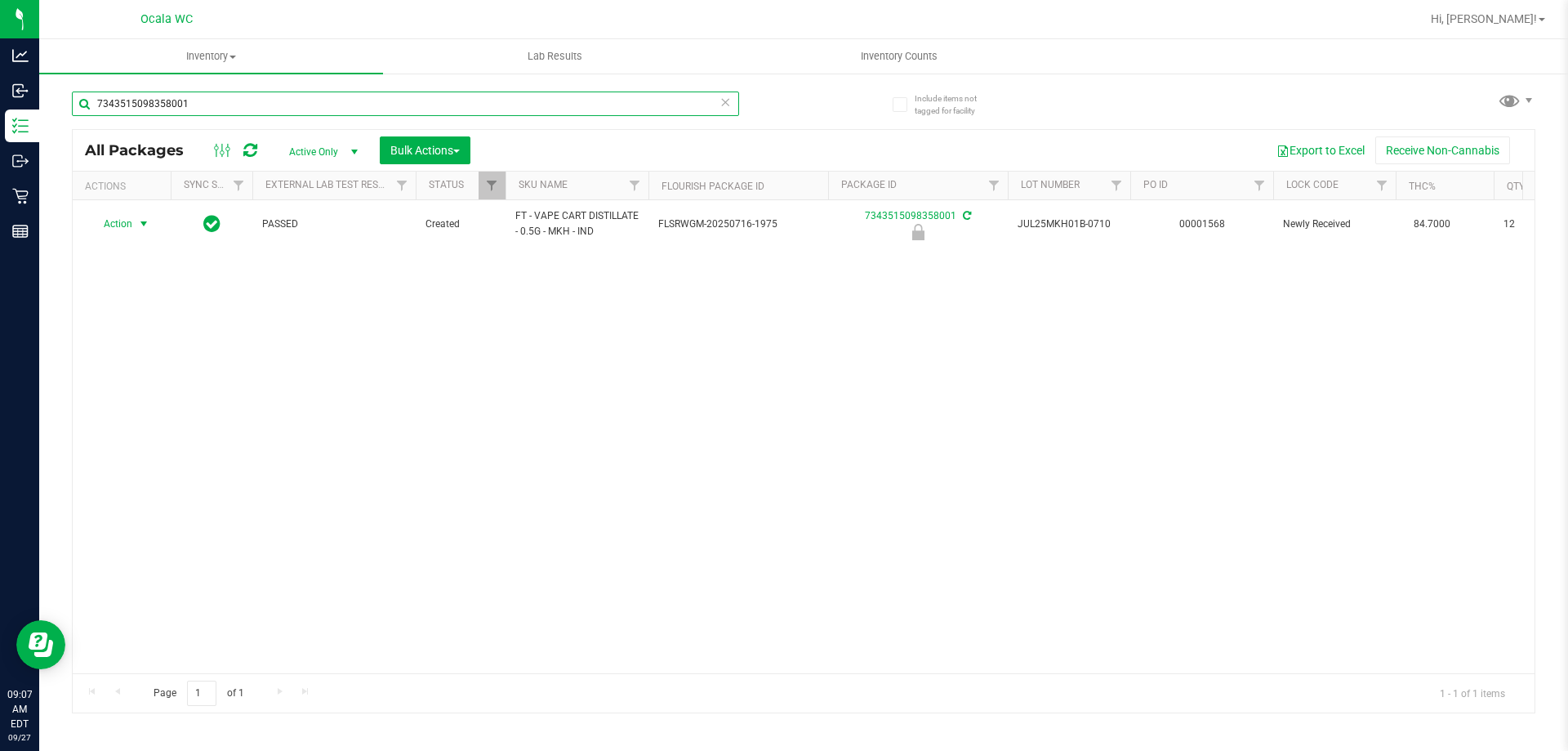
type input "7343515098358001"
click at [129, 227] on span "Action" at bounding box center [111, 223] width 44 height 23
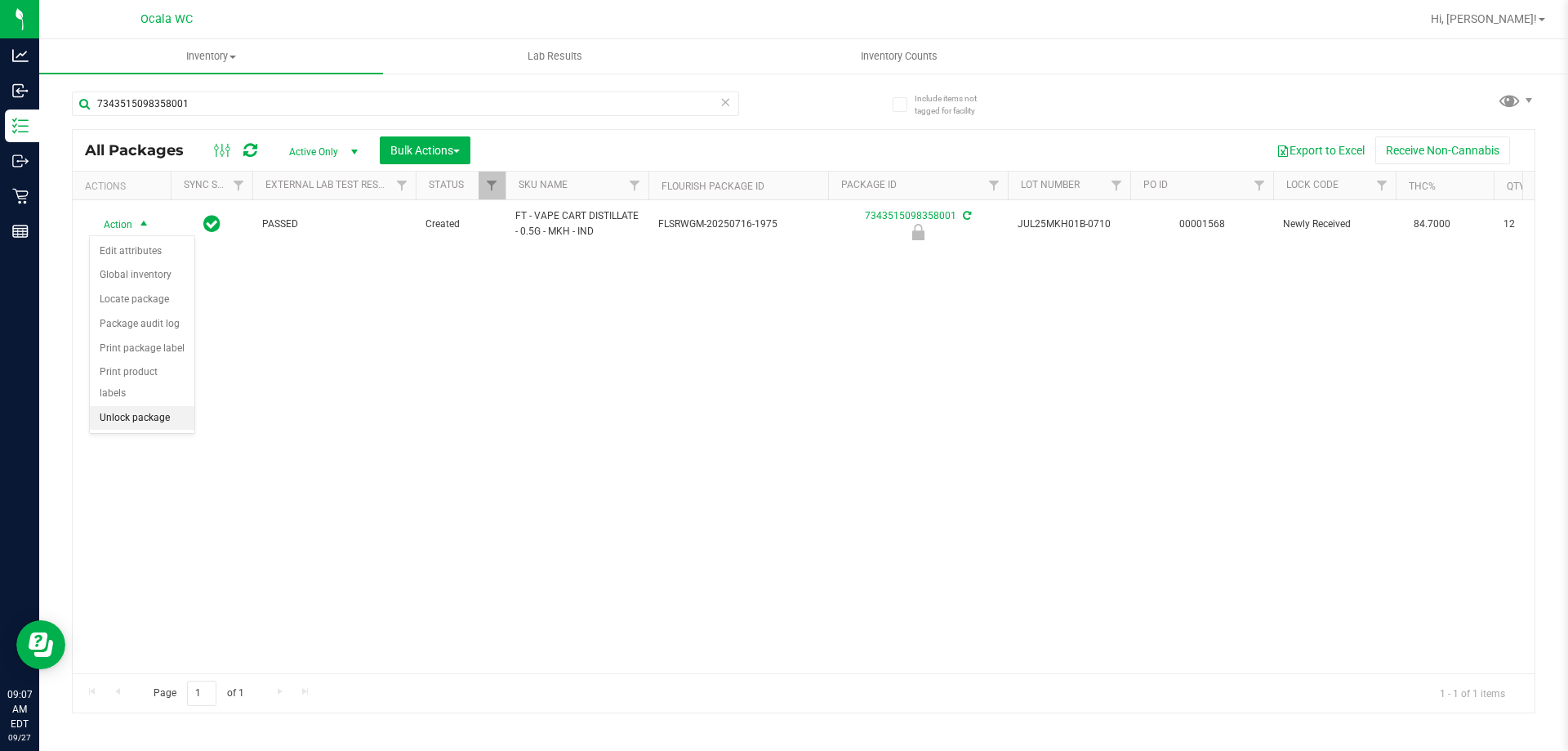
click at [129, 406] on li "Unlock package" at bounding box center [142, 418] width 105 height 25
